Goal: Information Seeking & Learning: Learn about a topic

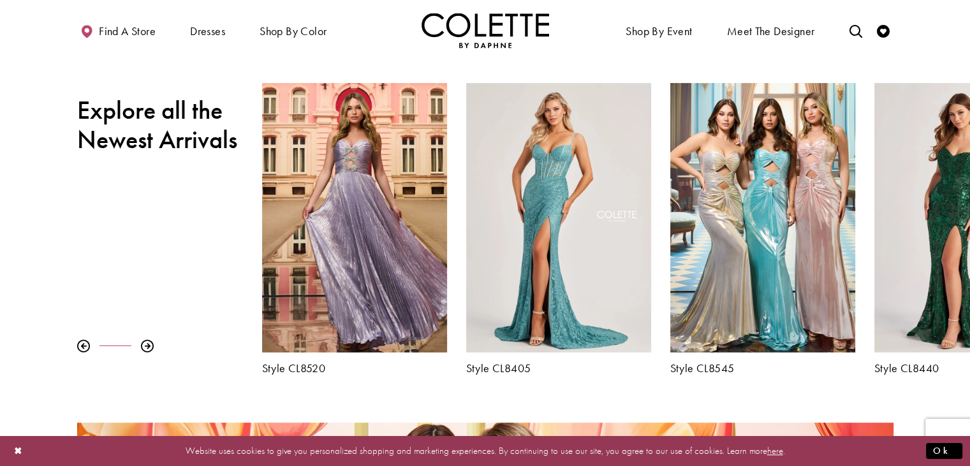
scroll to position [446, 0]
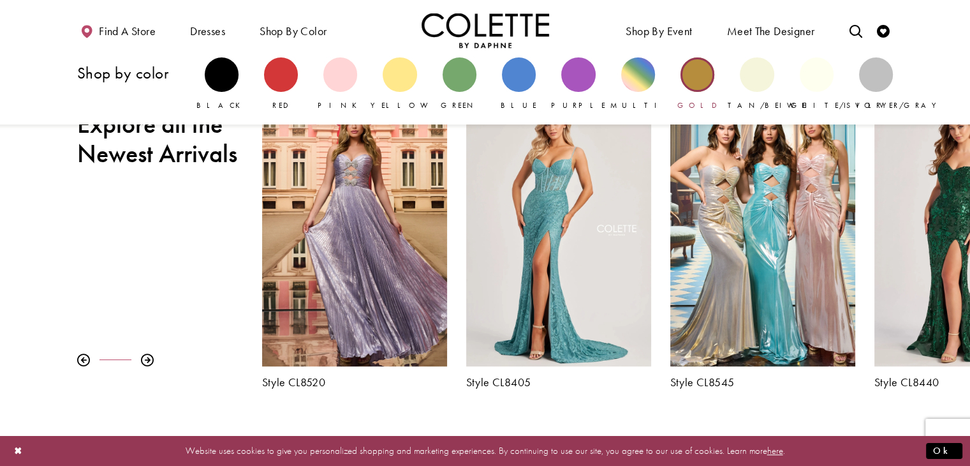
click at [698, 75] on div "Primary block" at bounding box center [697, 74] width 34 height 34
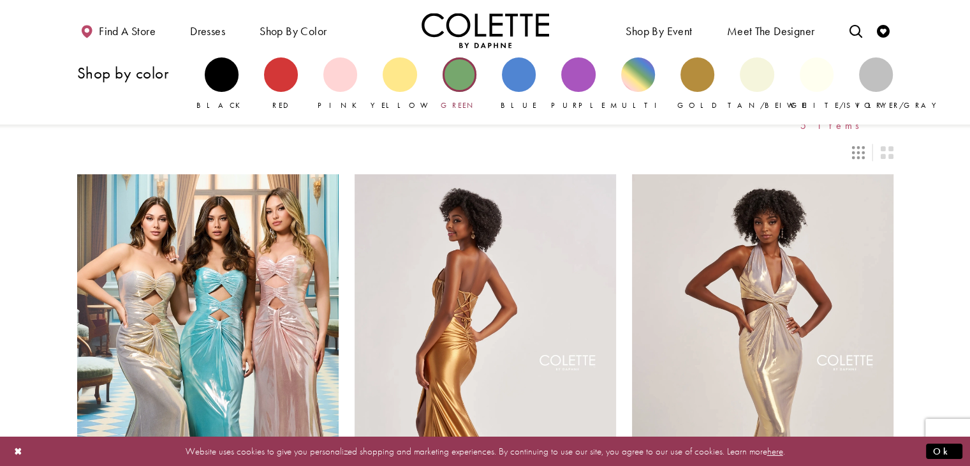
click at [458, 73] on div "Primary block" at bounding box center [460, 74] width 34 height 34
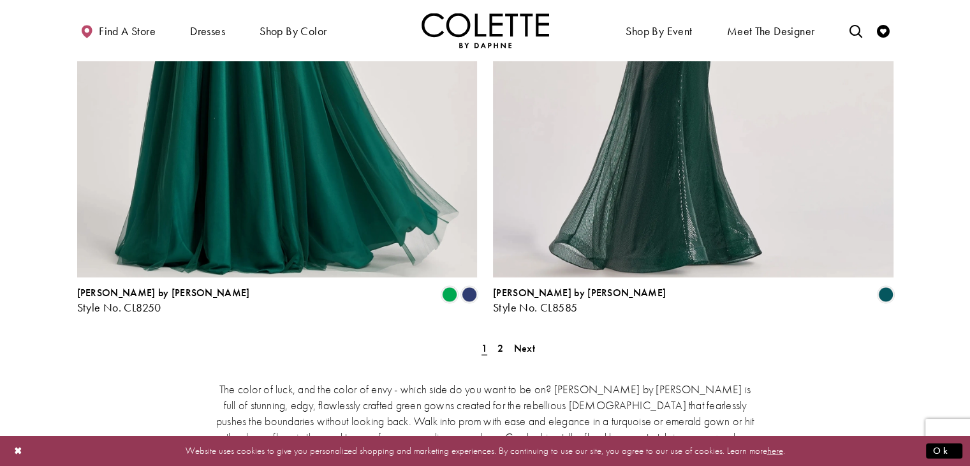
scroll to position [2359, 0]
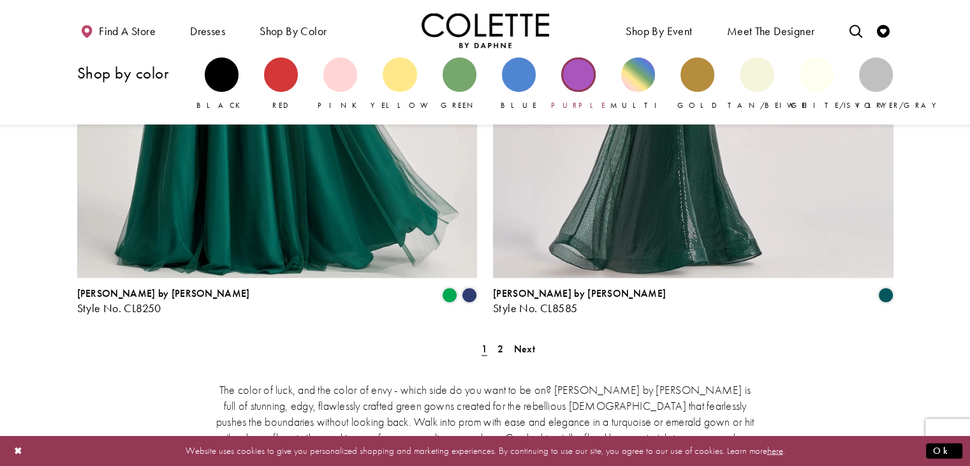
click at [585, 75] on div "Primary block" at bounding box center [578, 74] width 34 height 34
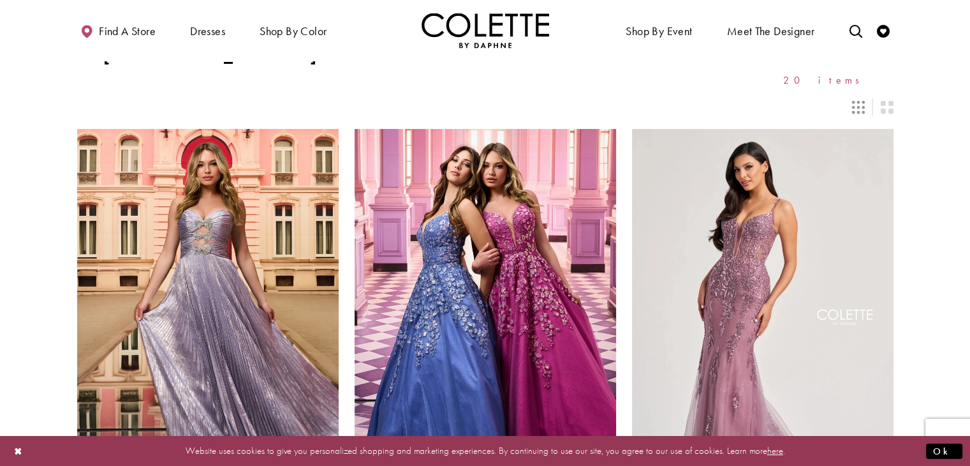
scroll to position [128, 0]
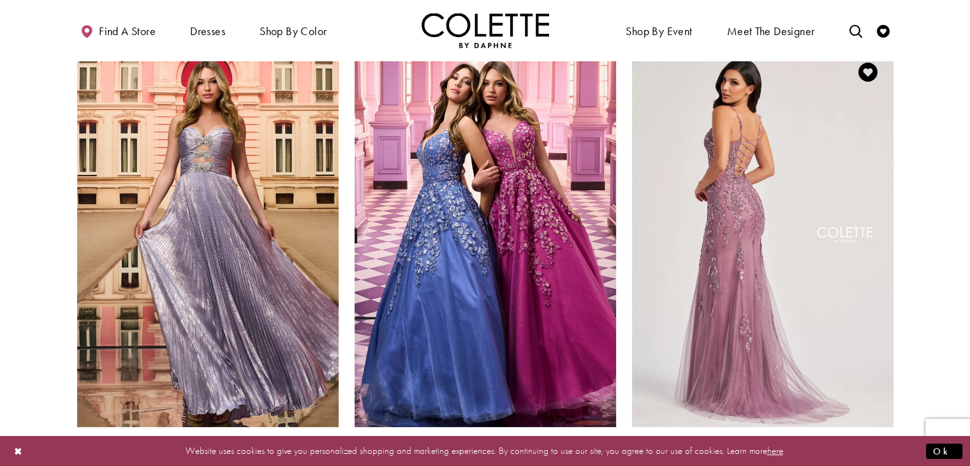
click at [773, 202] on img "Visit Colette by Daphne Style No. CL8210 Page" at bounding box center [762, 237] width 261 height 380
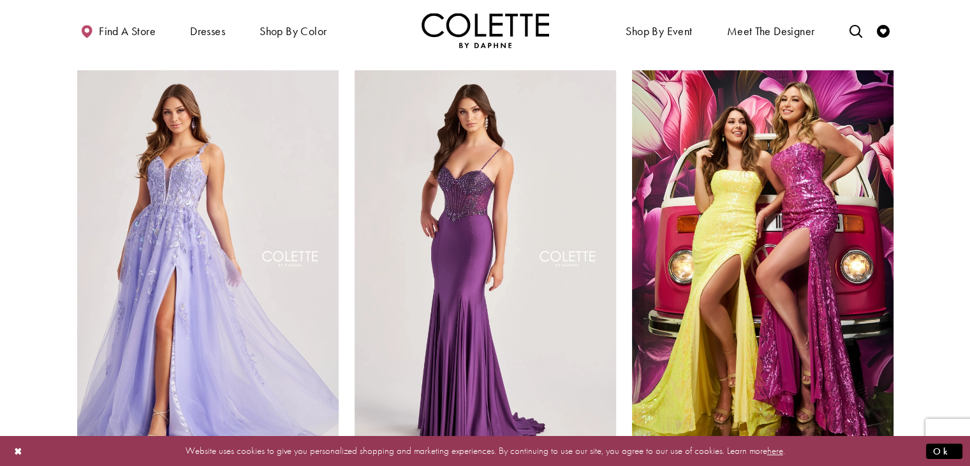
scroll to position [510, 0]
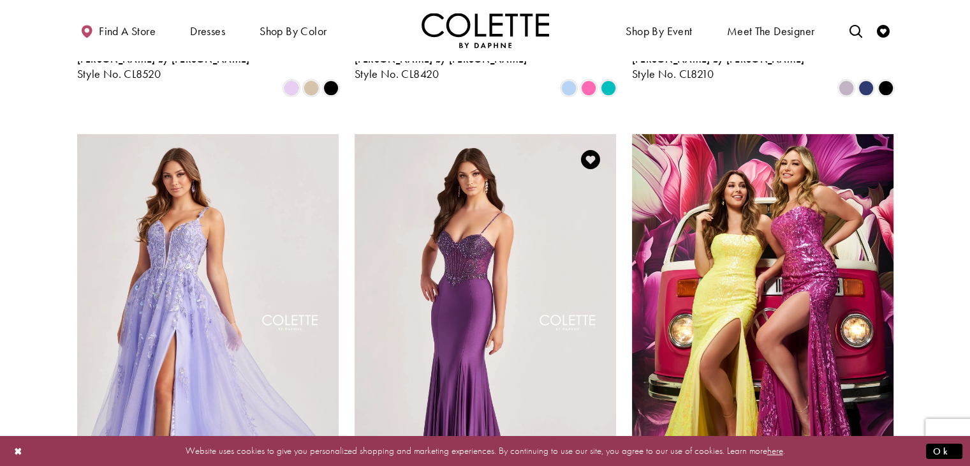
click at [480, 279] on img "Visit Colette by Daphne Style No. CL8515 Page" at bounding box center [485, 324] width 261 height 380
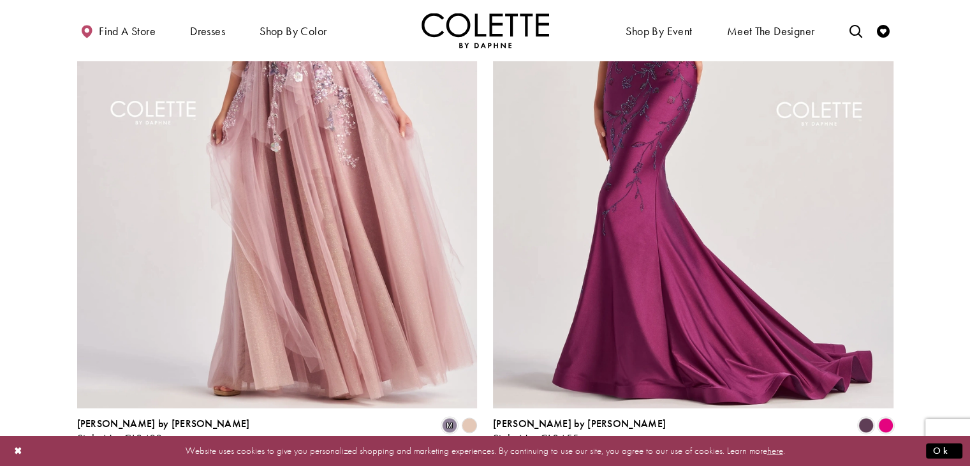
scroll to position [2232, 0]
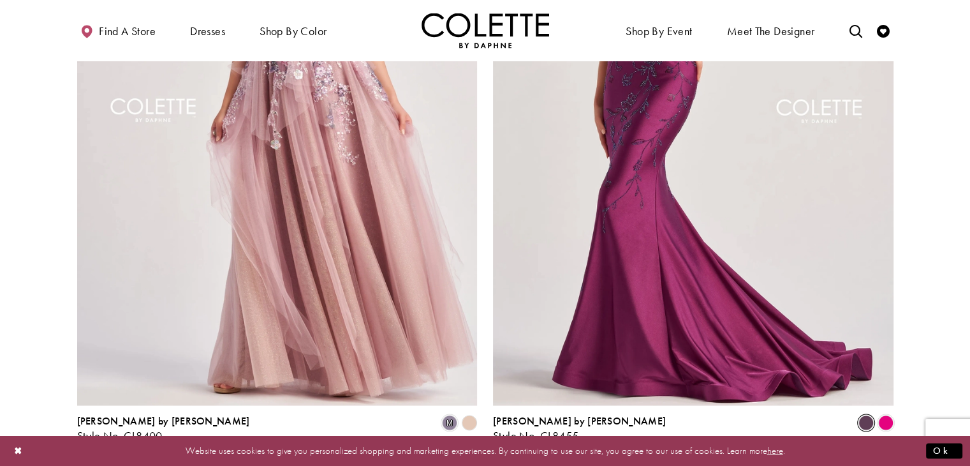
click at [867, 414] on span "Product List" at bounding box center [865, 421] width 15 height 15
click at [500, 465] on span "2" at bounding box center [500, 475] width 6 height 13
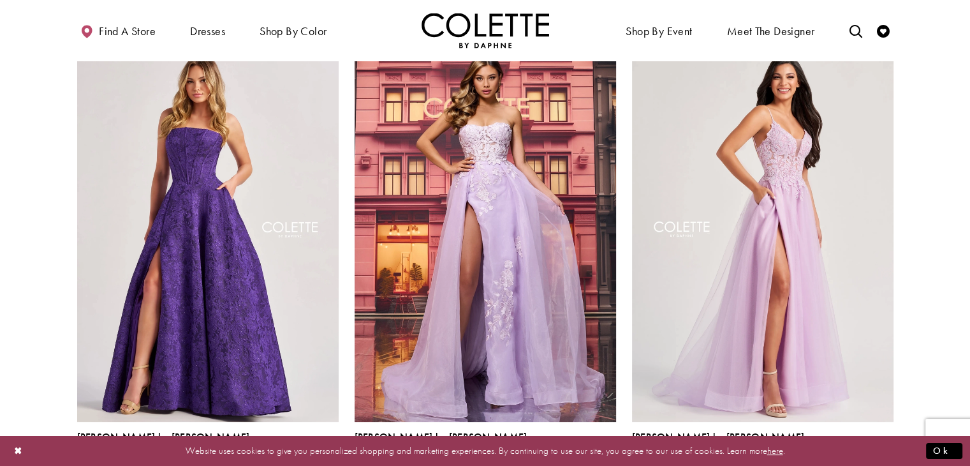
scroll to position [69, 0]
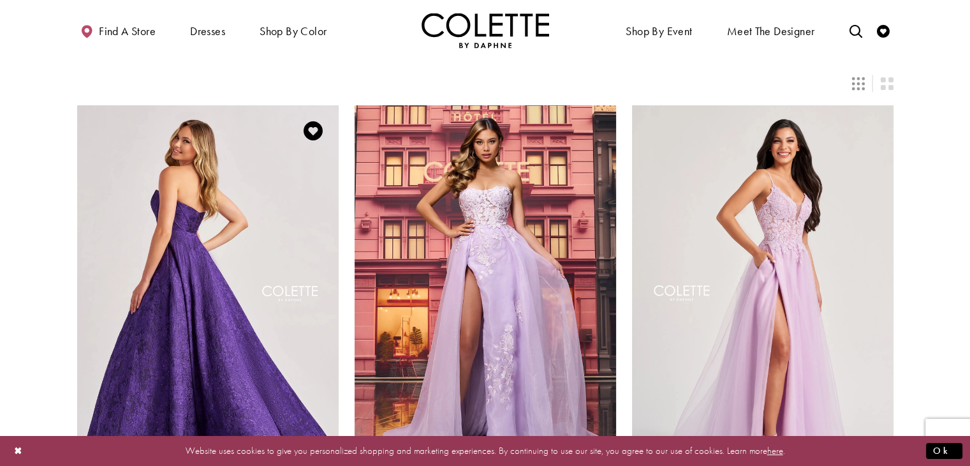
click at [250, 269] on img "Visit Colette by Daphne Style No. CL8675 Page" at bounding box center [207, 295] width 261 height 380
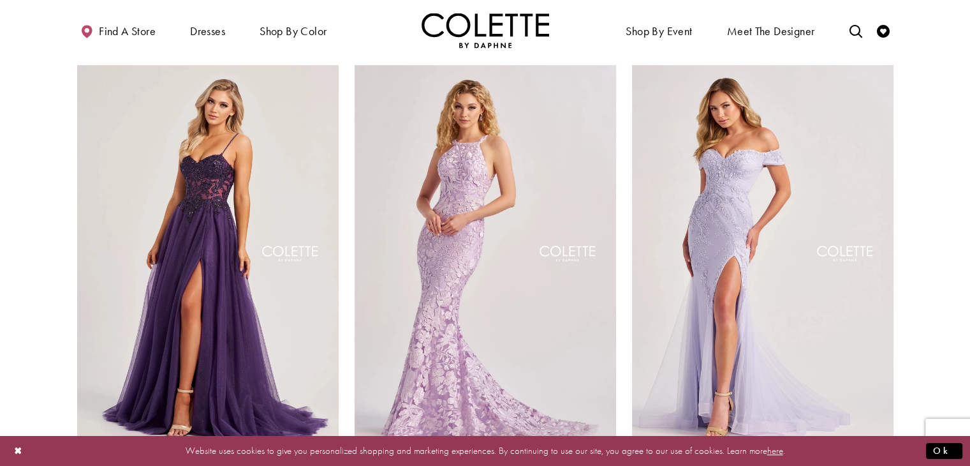
scroll to position [515, 0]
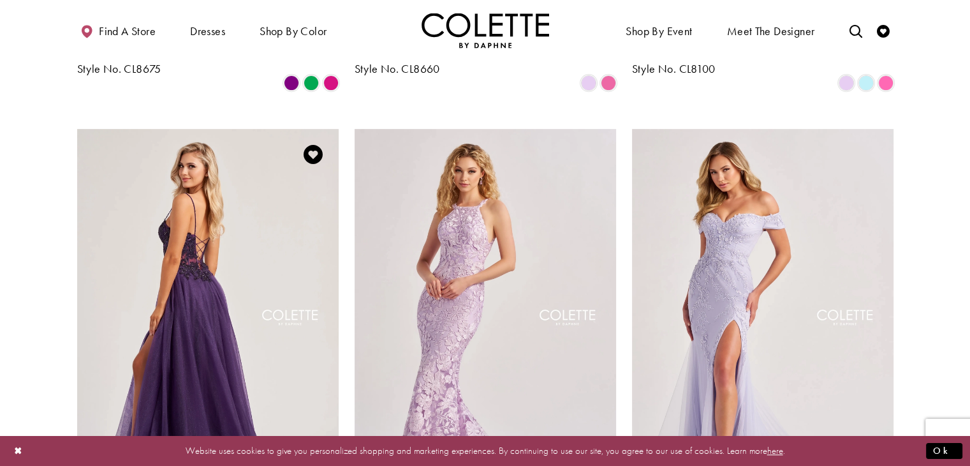
click at [211, 215] on img "Visit Colette by Daphne Style No. CL8280 Page" at bounding box center [207, 319] width 261 height 380
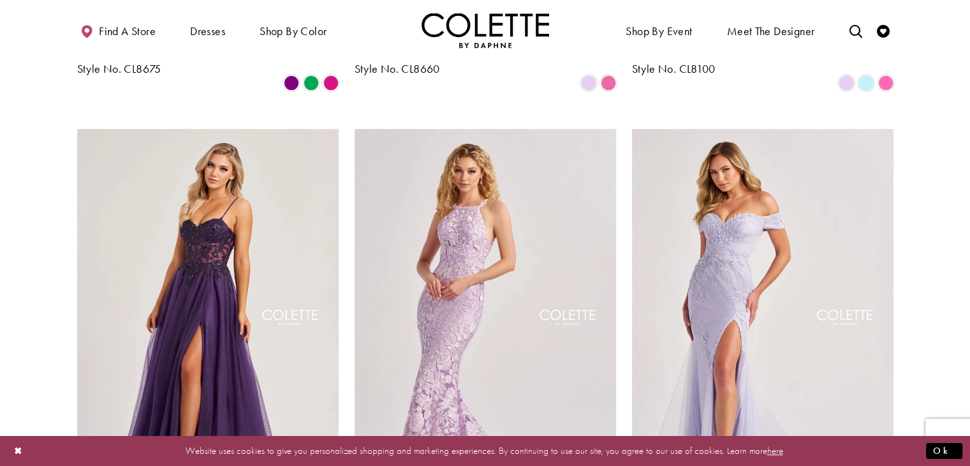
scroll to position [579, 0]
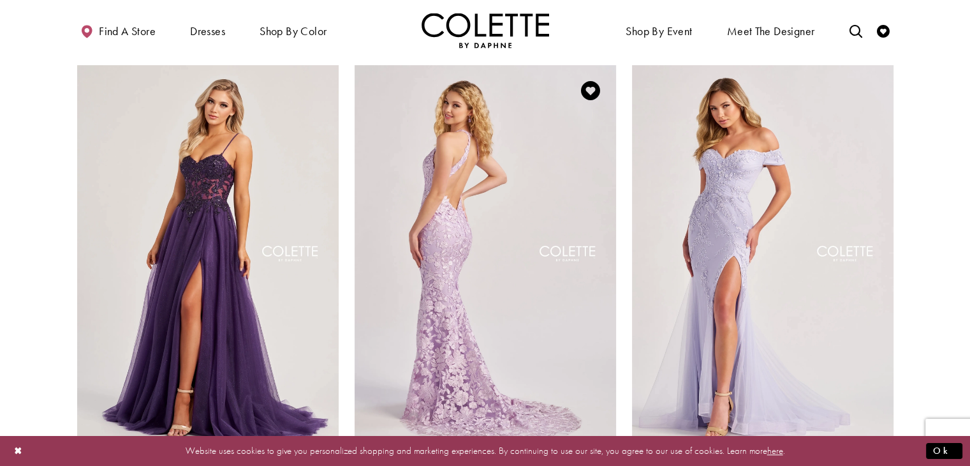
click at [510, 177] on img "Visit Colette by Daphne Style No. CL8665 Page" at bounding box center [485, 255] width 261 height 380
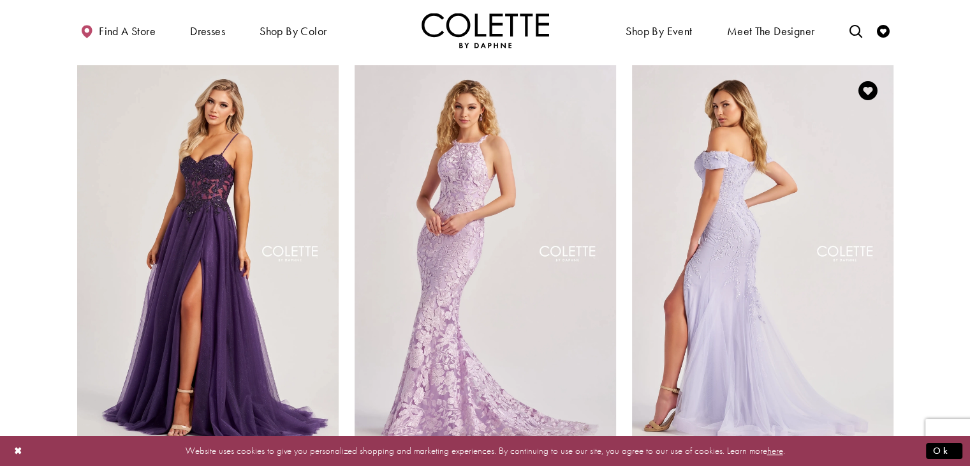
click at [811, 154] on img "Visit Colette by Daphne Style No. CL8645 Page" at bounding box center [762, 255] width 261 height 380
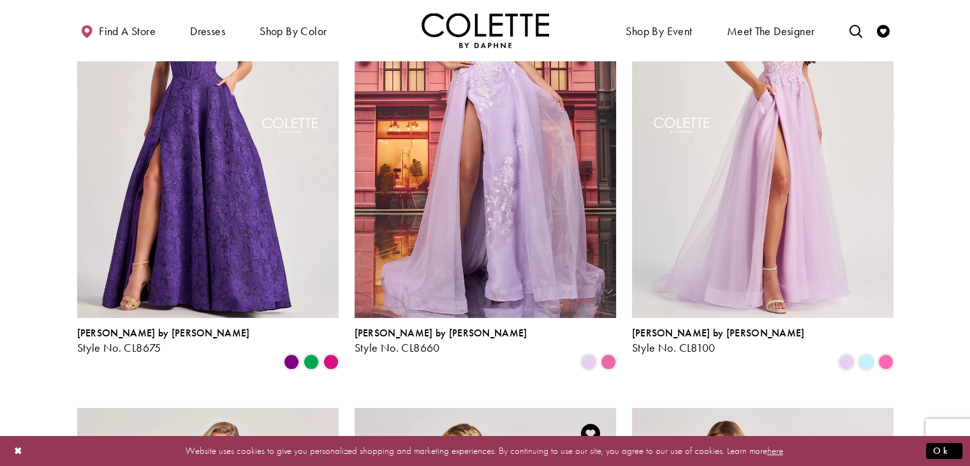
scroll to position [133, 0]
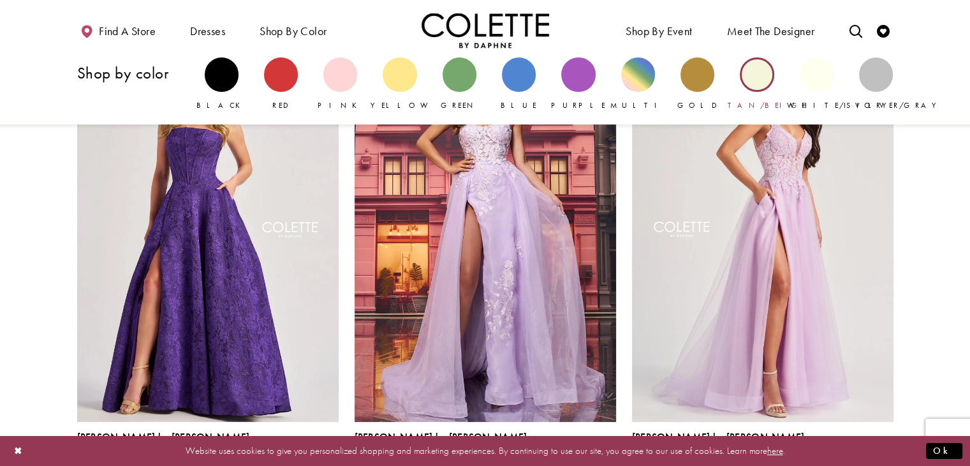
click at [762, 73] on div "Primary block" at bounding box center [757, 74] width 34 height 34
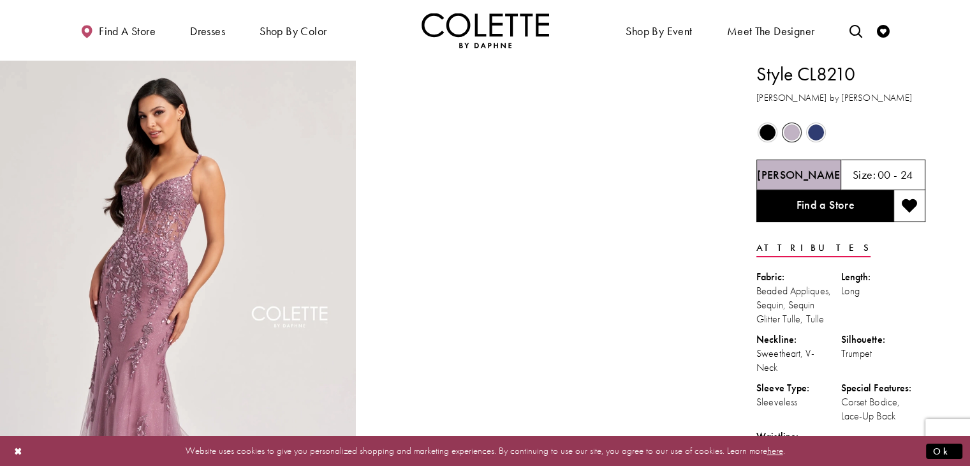
click at [824, 140] on div "Out of Stock" at bounding box center [815, 133] width 24 height 24
click at [816, 129] on span "Product color controls state depends on size chosen" at bounding box center [816, 132] width 16 height 16
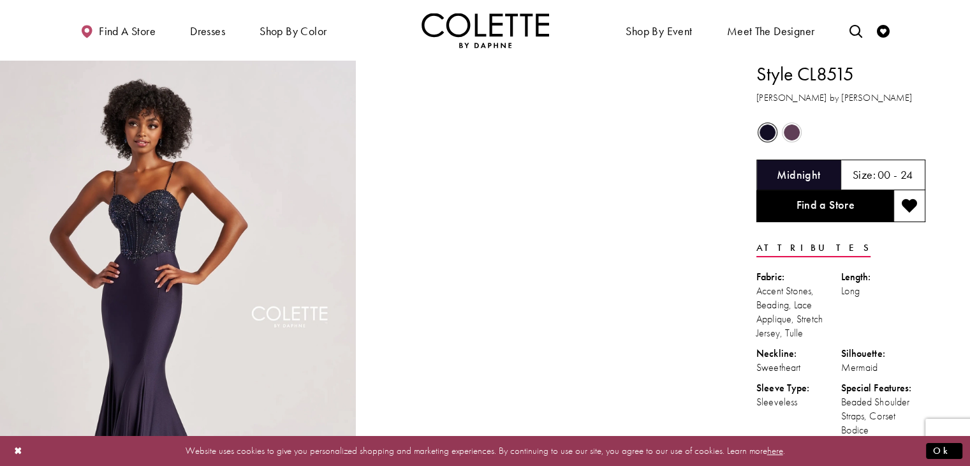
click at [791, 131] on span "Product color controls state depends on size chosen" at bounding box center [792, 132] width 16 height 16
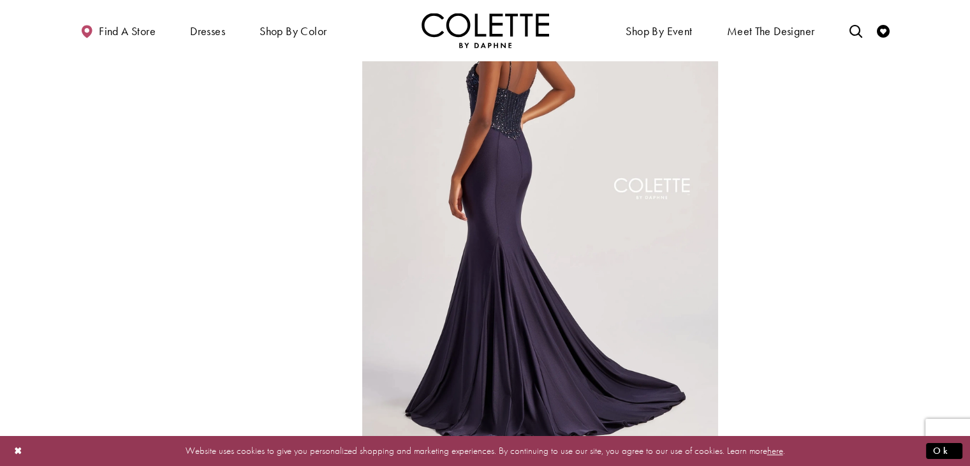
scroll to position [638, 0]
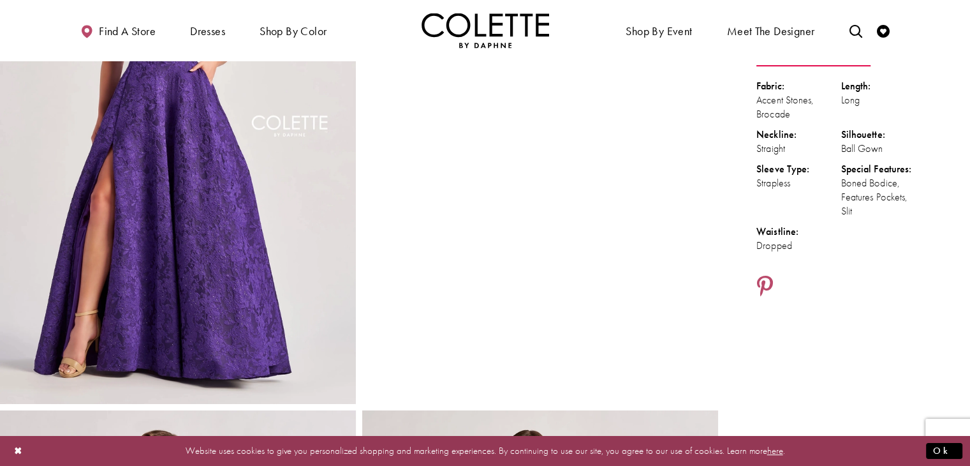
scroll to position [191, 0]
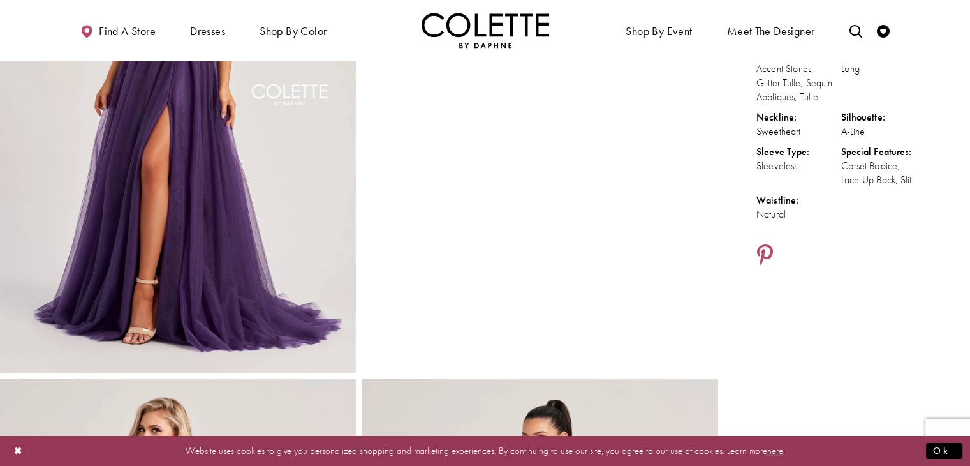
scroll to position [191, 0]
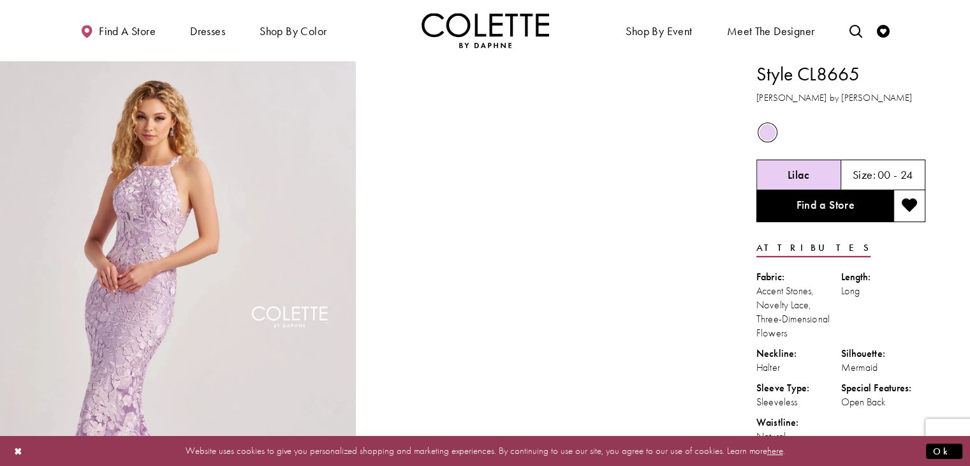
scroll to position [128, 0]
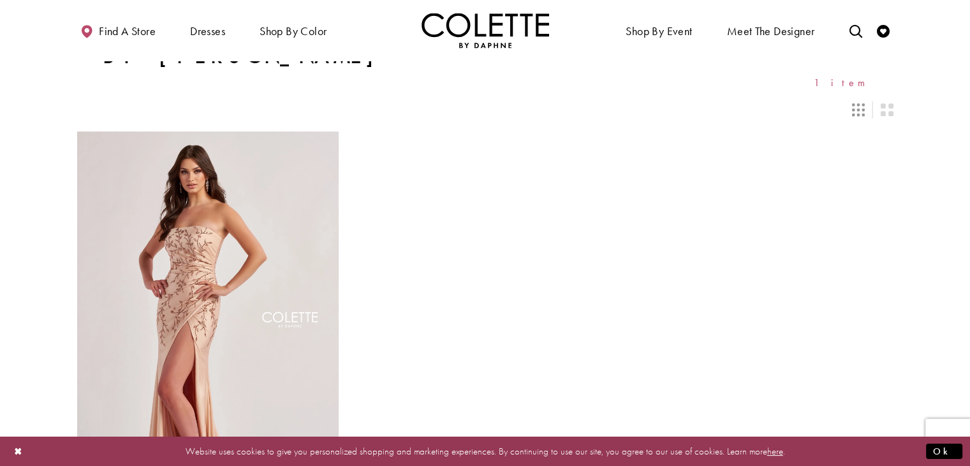
scroll to position [128, 0]
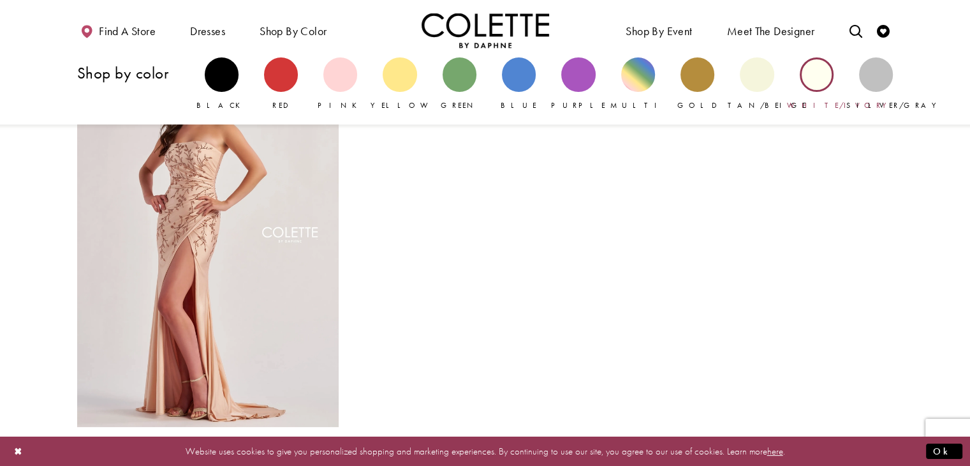
click at [814, 79] on div "Primary block" at bounding box center [817, 74] width 34 height 34
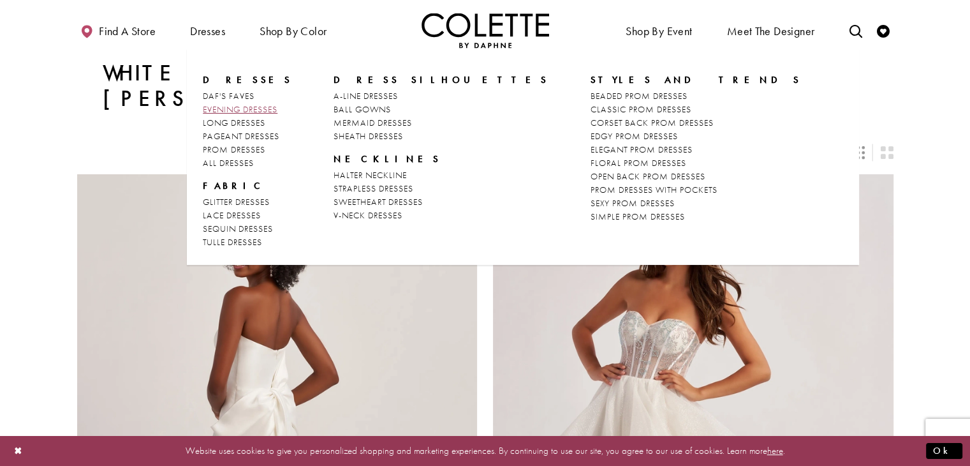
click at [255, 108] on span "EVENING DRESSES" at bounding box center [240, 108] width 75 height 11
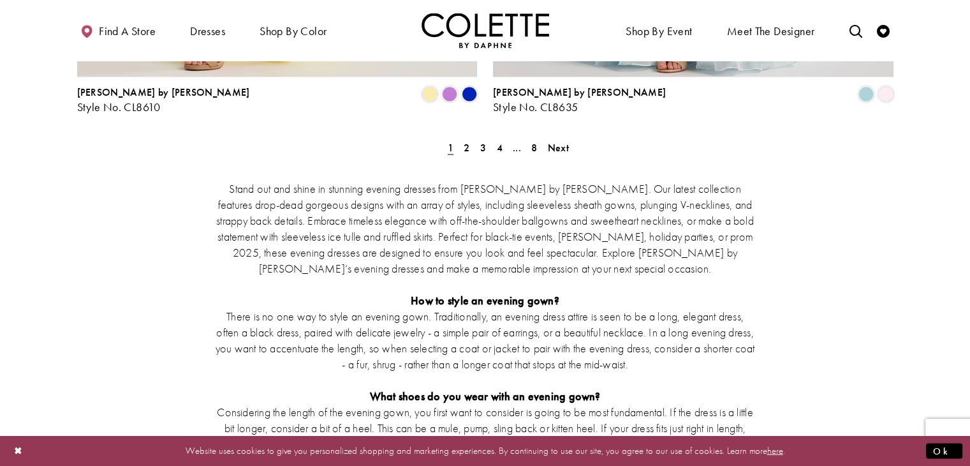
scroll to position [2551, 0]
